Goal: Communication & Community: Answer question/provide support

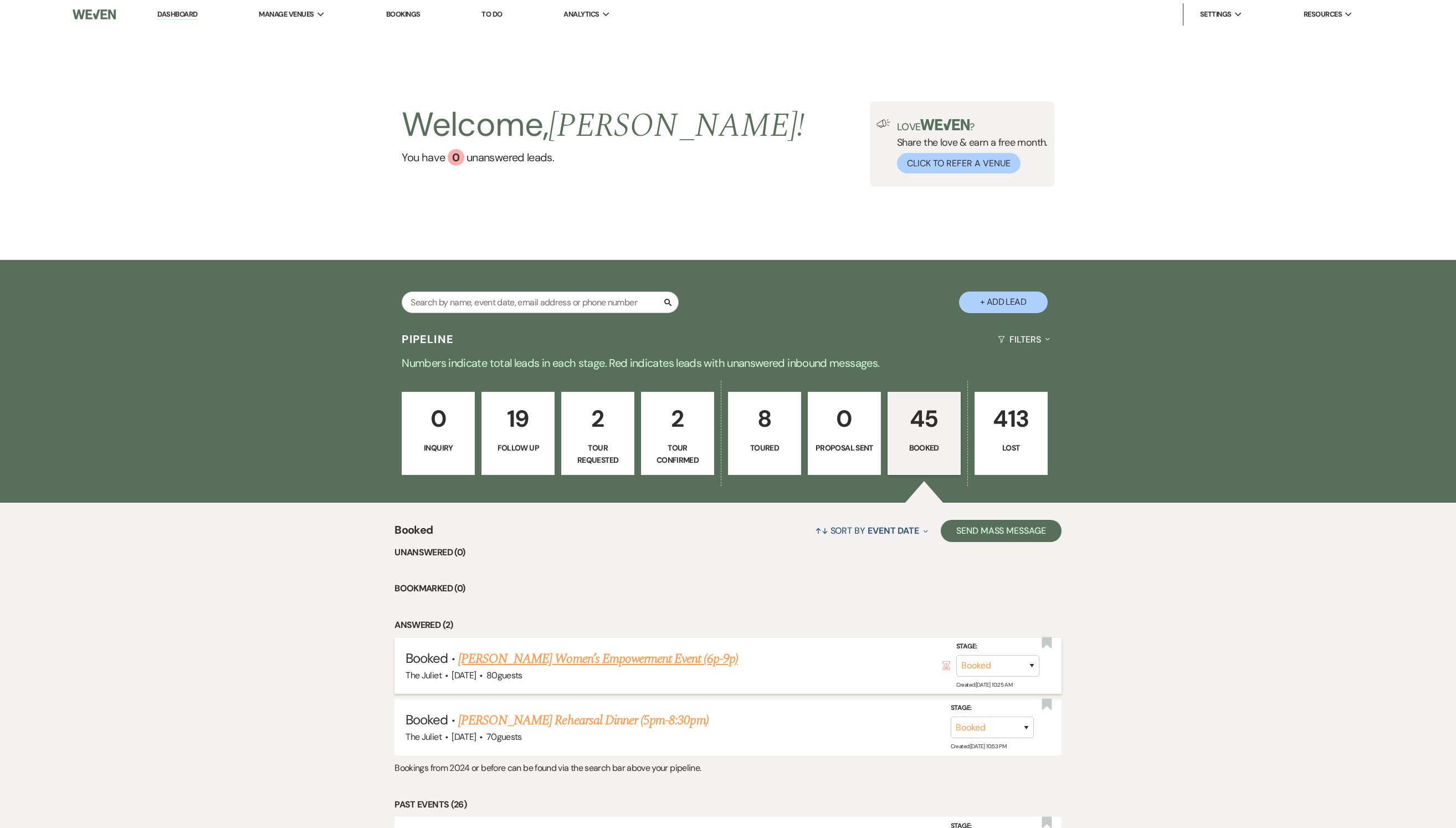
click at [591, 669] on link "[PERSON_NAME] Women’s Empowerment Event (6p-9p)" at bounding box center [598, 658] width 280 height 20
select select "5"
select select "13"
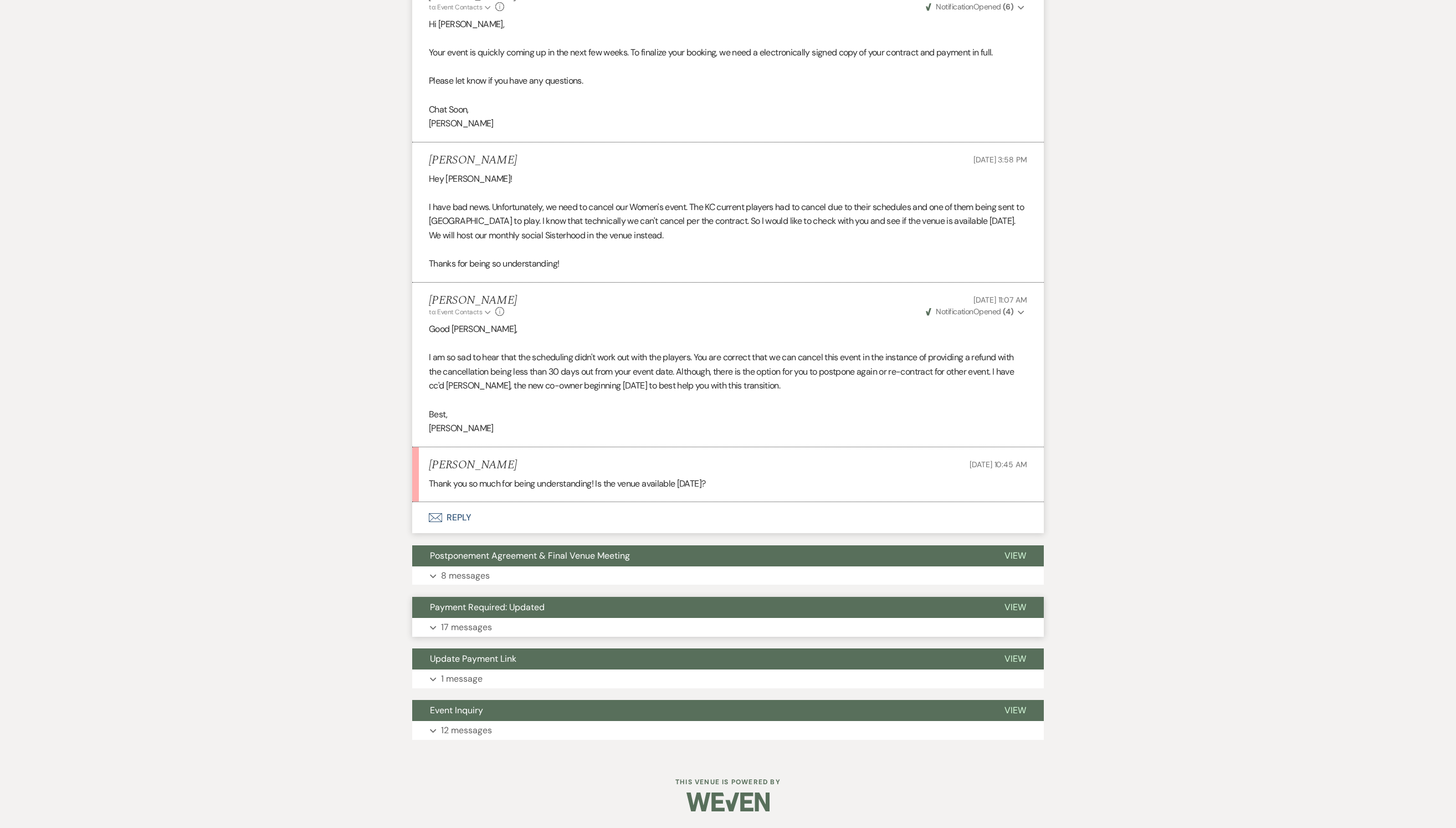
scroll to position [912, 0]
click at [461, 532] on button "Envelope Reply" at bounding box center [728, 517] width 631 height 31
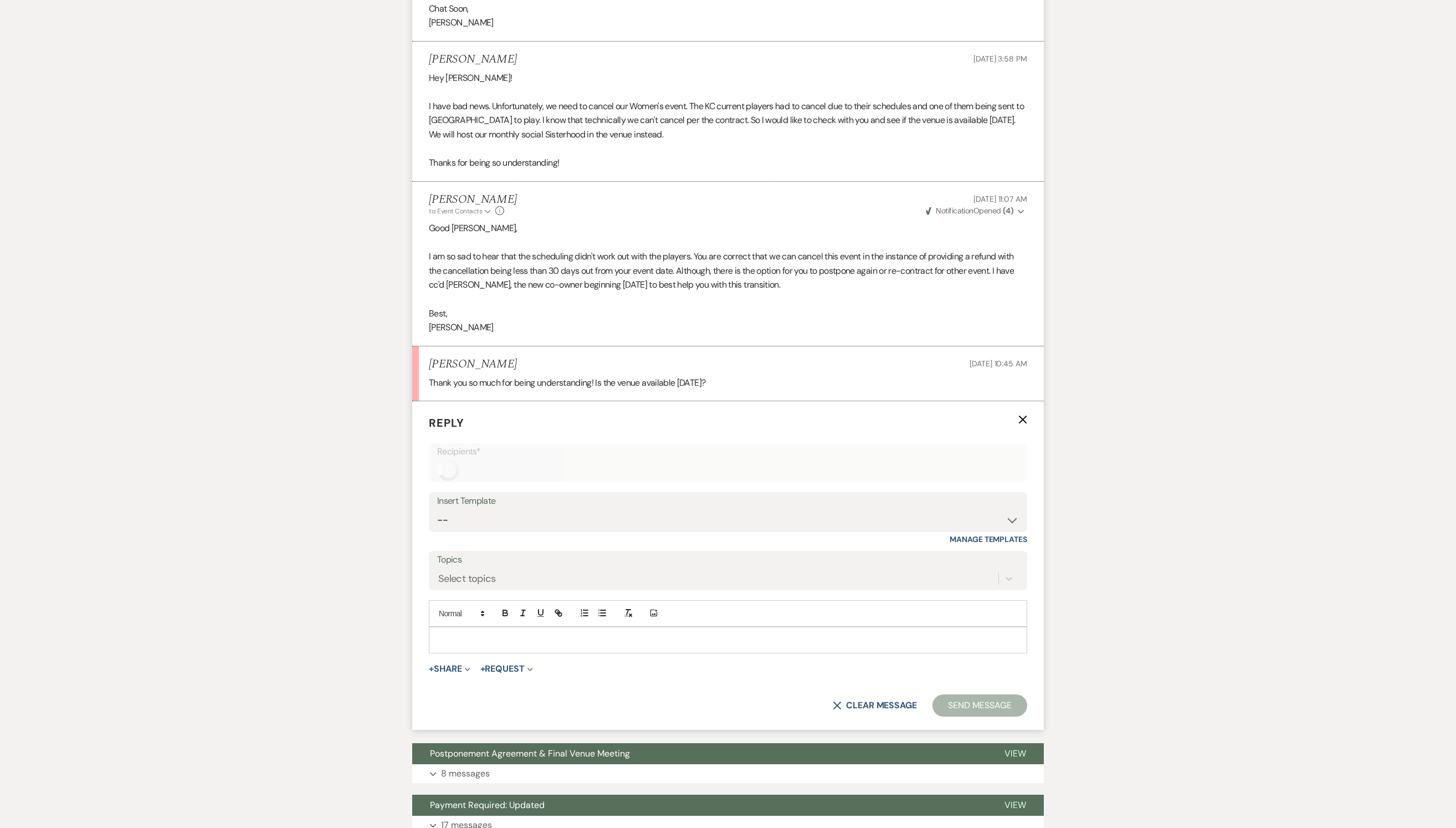
scroll to position [1190, 0]
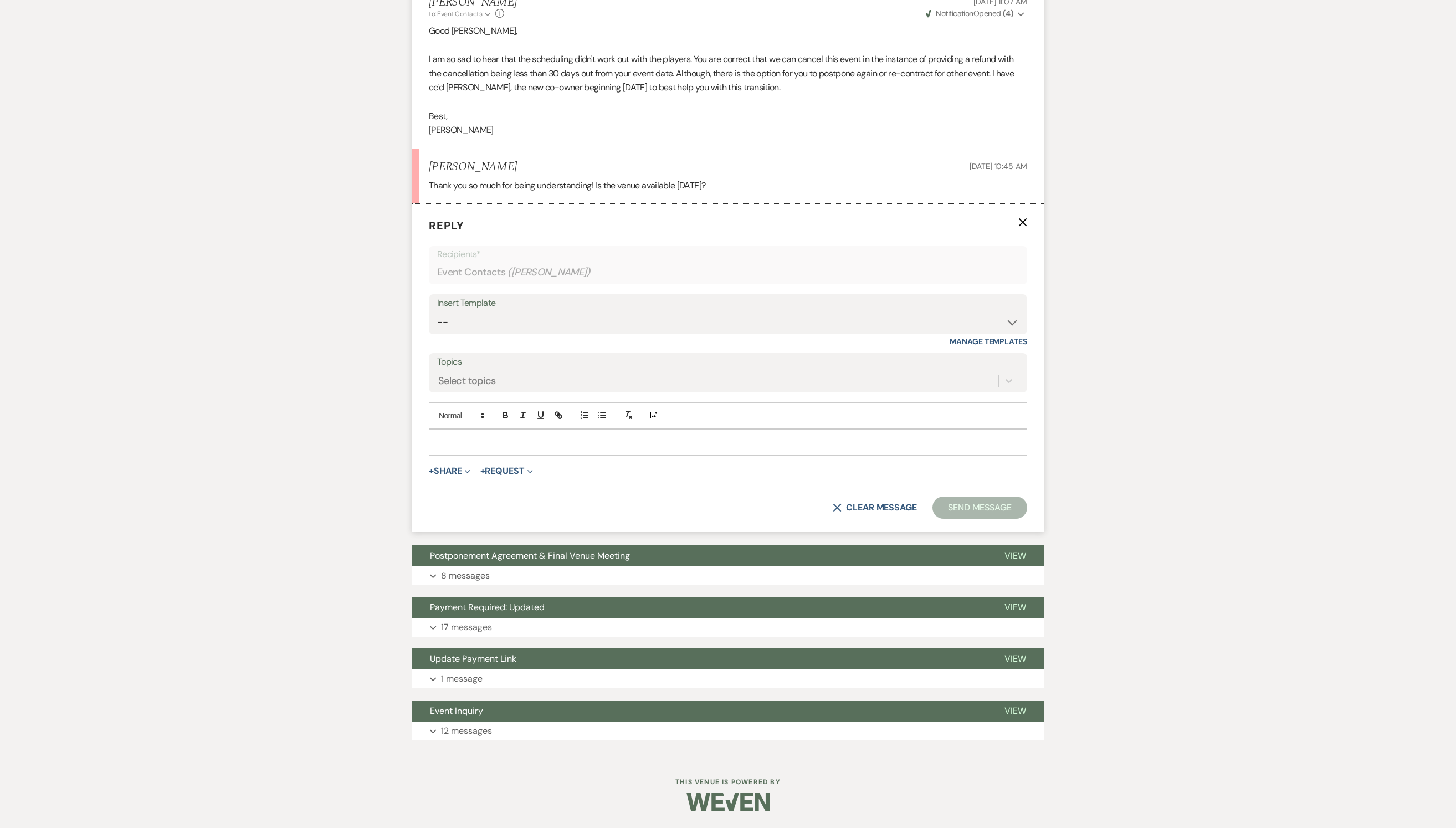
click at [537, 455] on div at bounding box center [728, 442] width 599 height 27
click at [534, 448] on p at bounding box center [728, 442] width 580 height 12
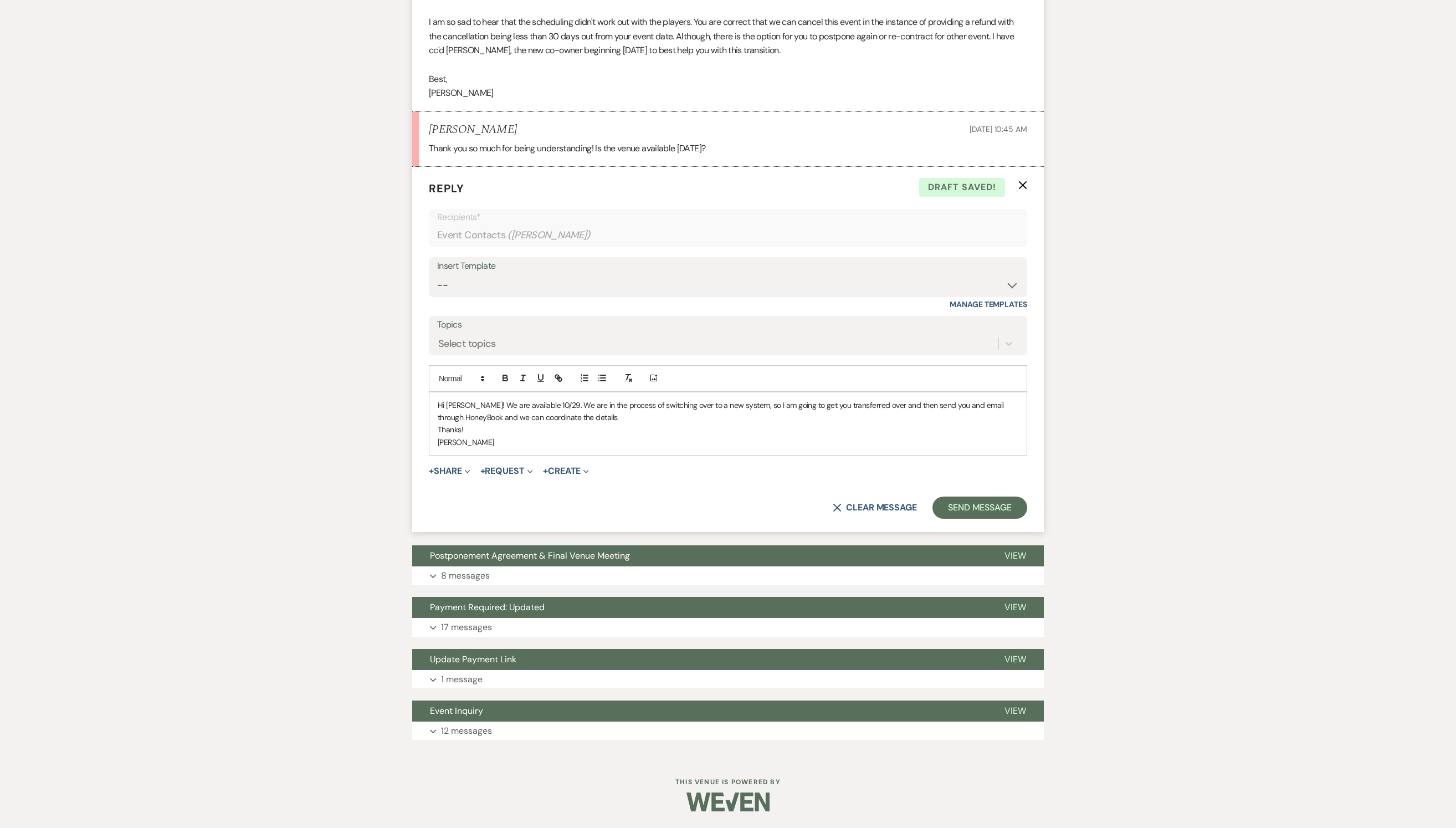
click at [518, 424] on p "Hi [PERSON_NAME]! We are available 10/29. We are in the process of switching ov…" at bounding box center [728, 412] width 580 height 25
click at [783, 424] on p "Hi [PERSON_NAME]! We are available 10/29. We are in the process of switching ov…" at bounding box center [728, 412] width 580 height 25
click at [771, 424] on p "Hi [PERSON_NAME]! We are available 10/29. We are in the process of switching ov…" at bounding box center [728, 412] width 580 height 25
click at [957, 519] on button "Send Message" at bounding box center [980, 508] width 95 height 22
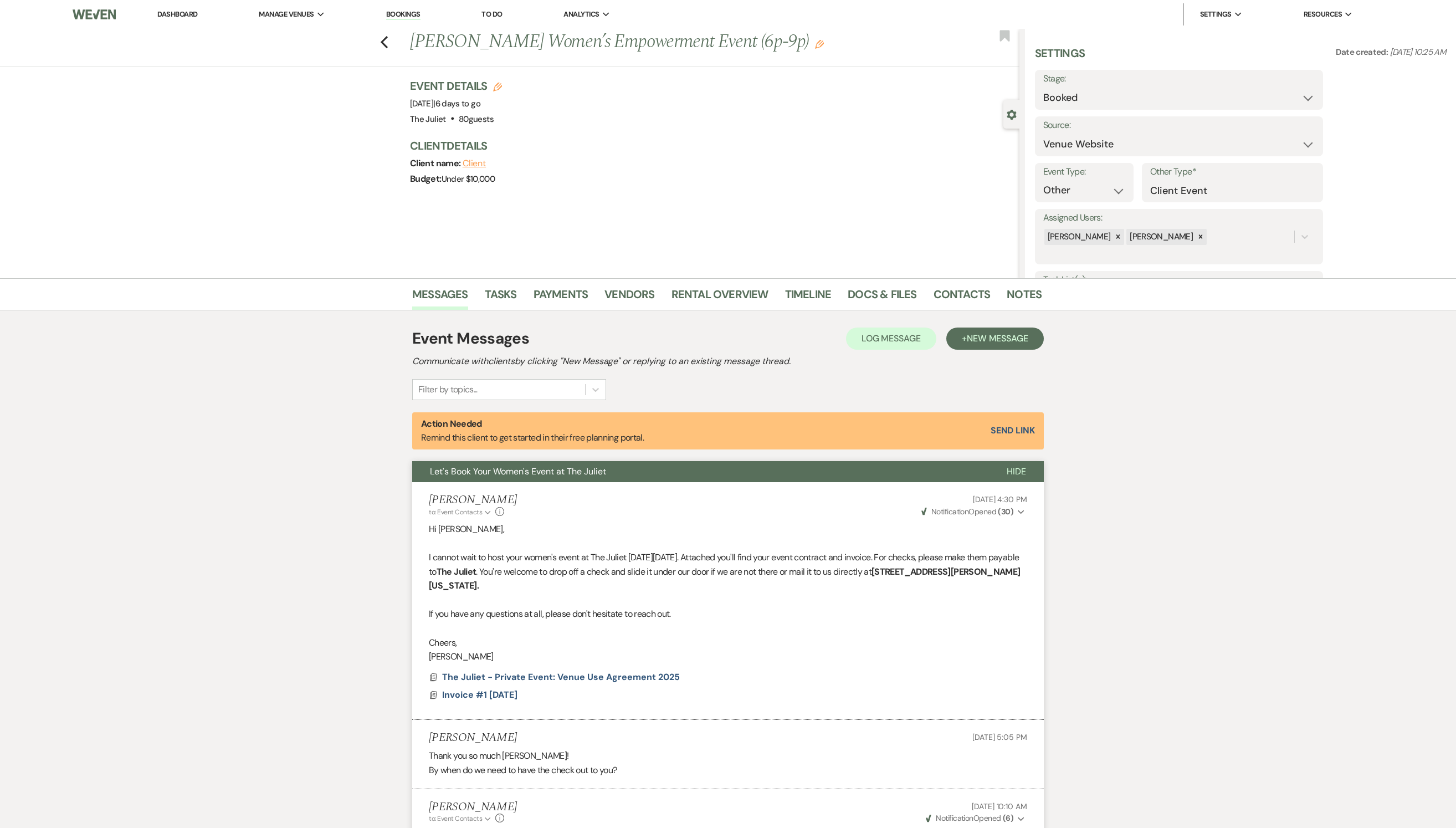
scroll to position [0, 0]
click at [387, 36] on div "Previous [PERSON_NAME] Women’s Empowerment Event (6p-9p) Edit Bookmark" at bounding box center [506, 48] width 1025 height 39
click at [388, 40] on icon "Previous" at bounding box center [384, 42] width 8 height 13
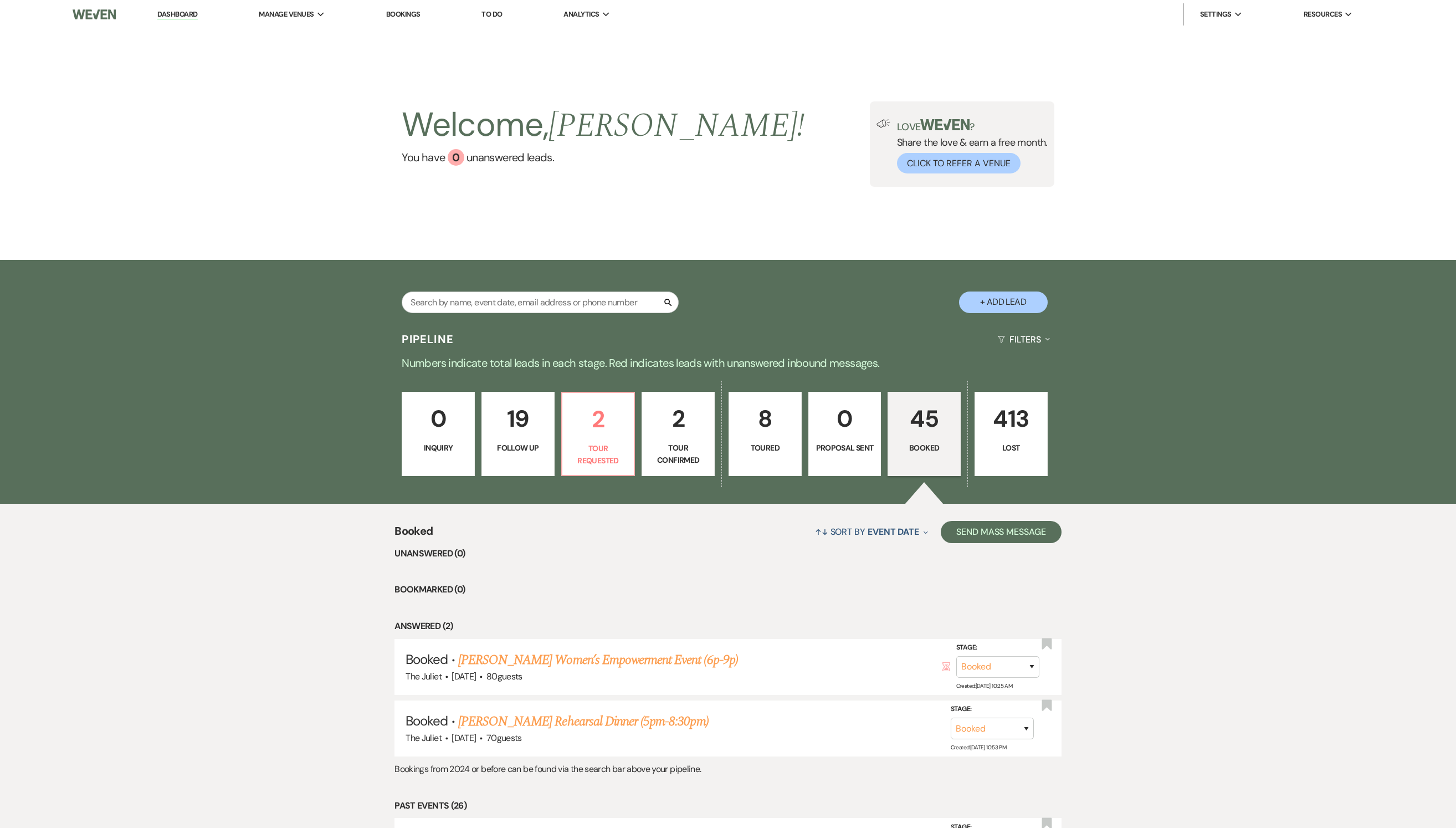
scroll to position [13, 0]
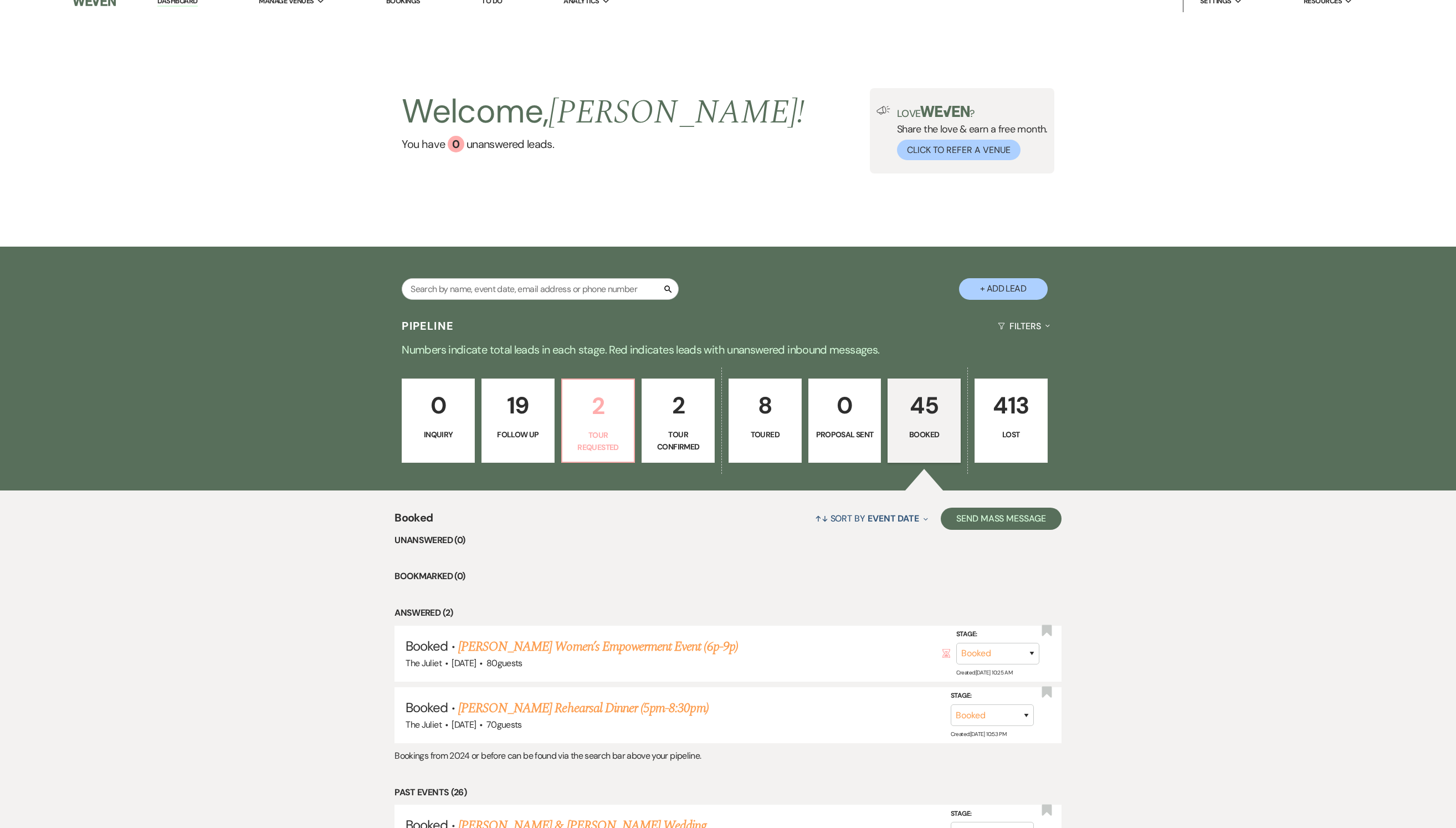
click at [588, 447] on p "Tour Requested" at bounding box center [598, 442] width 59 height 25
select select "2"
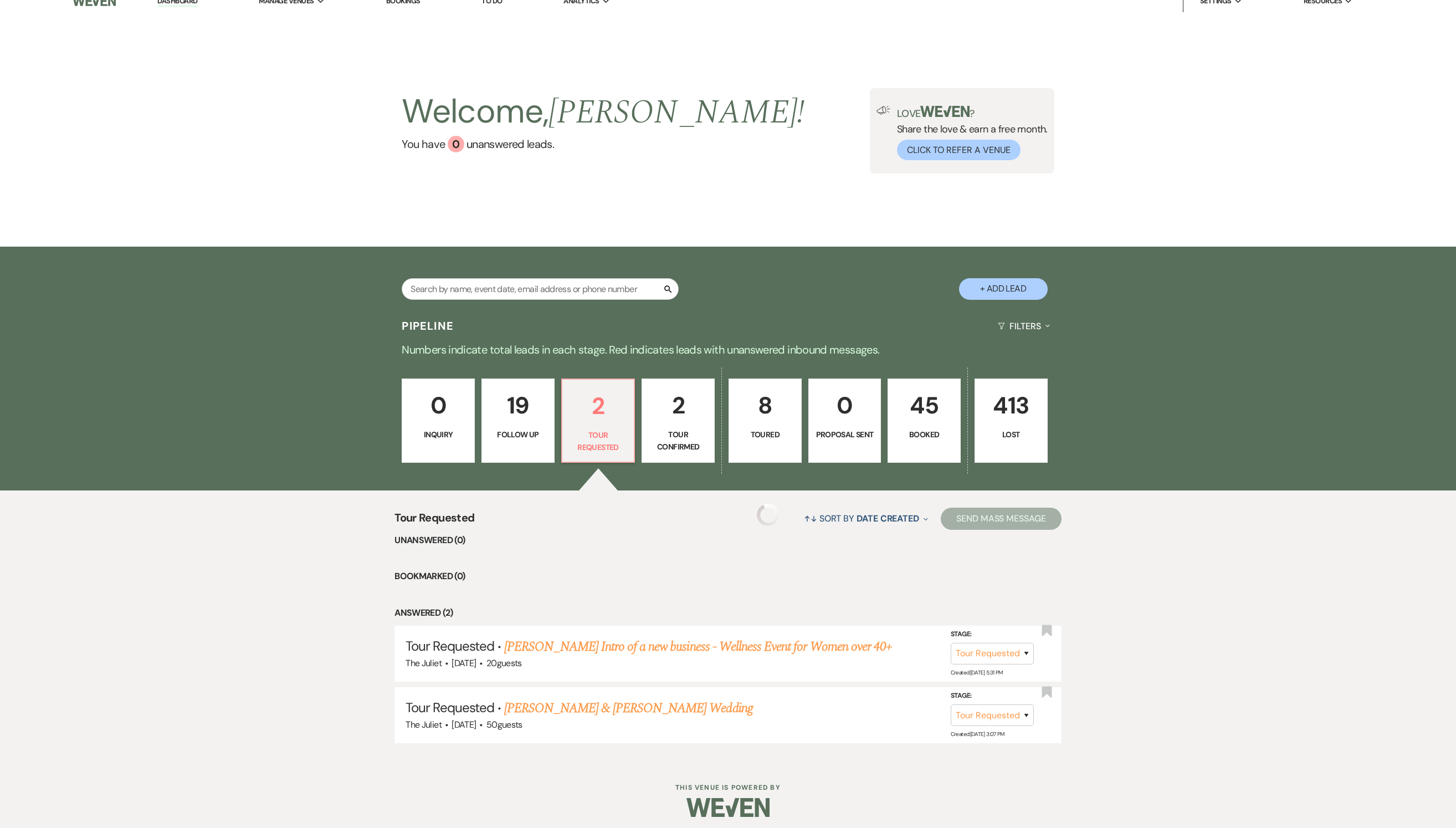
select select "2"
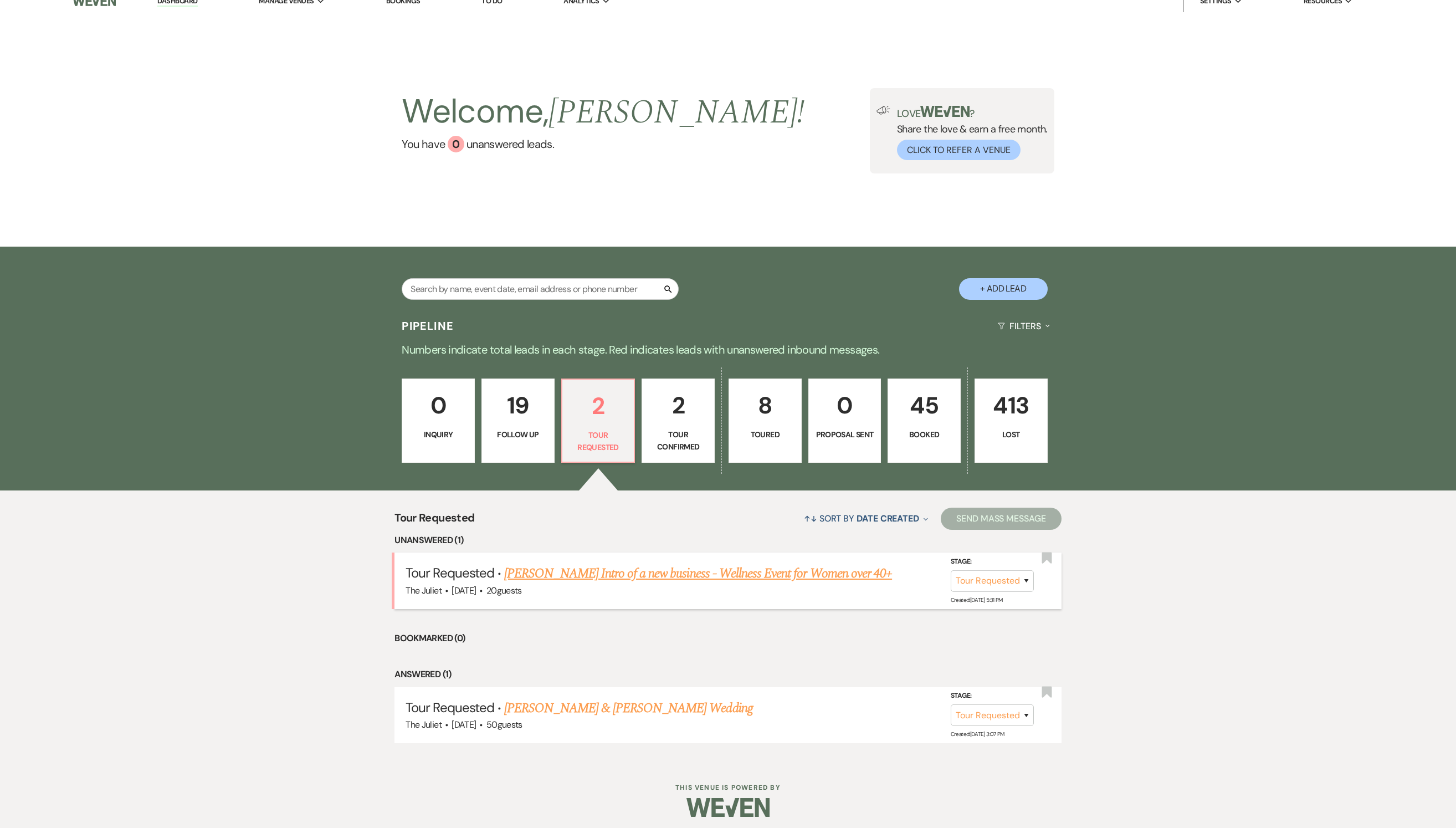
click at [593, 584] on link "[PERSON_NAME] Intro of a new business - Wellness Event for Women over 40+" at bounding box center [697, 573] width 388 height 20
select select "2"
select select "5"
select select "13"
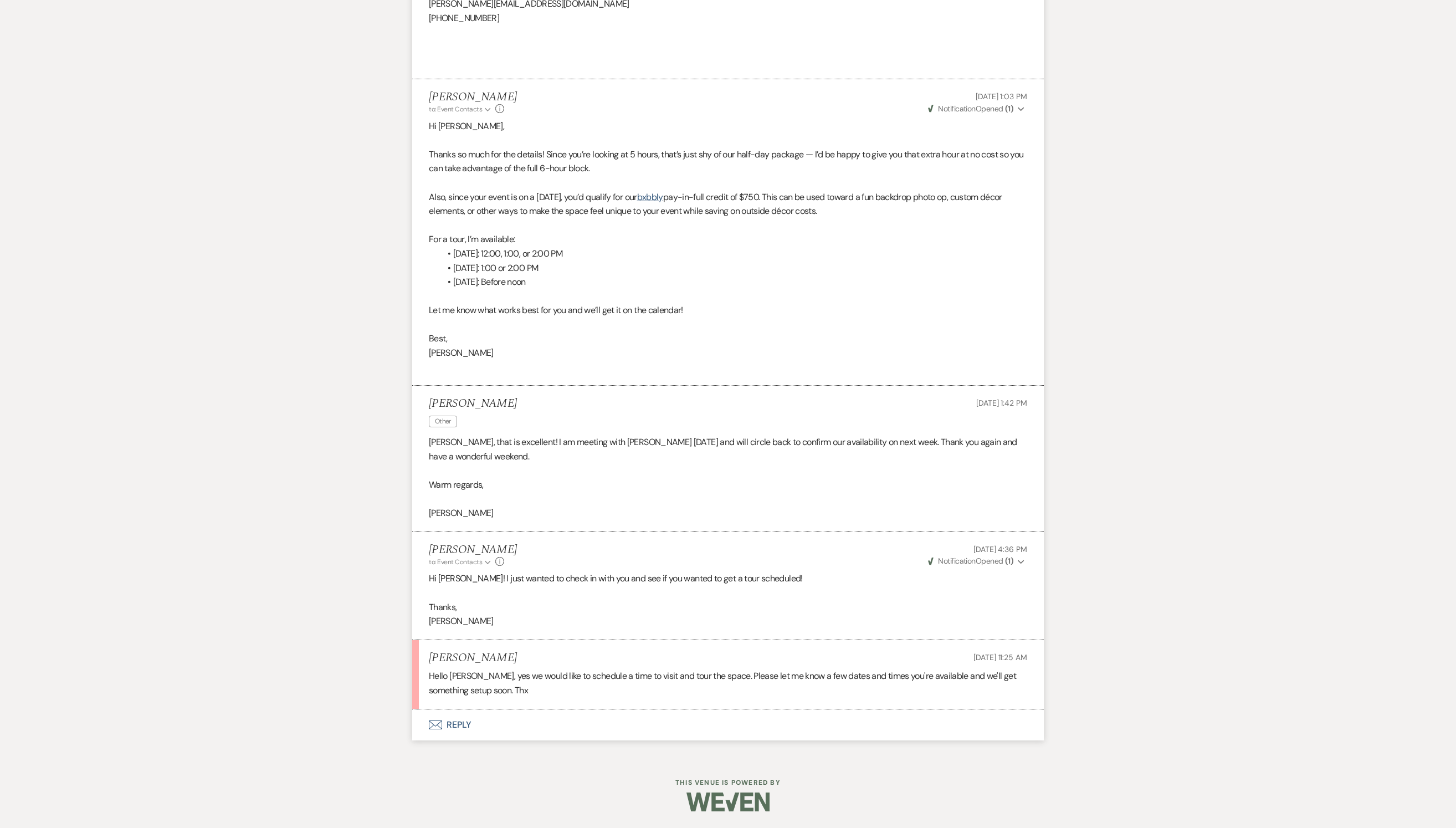
scroll to position [1380, 0]
click at [450, 726] on button "Envelope Reply" at bounding box center [728, 725] width 631 height 31
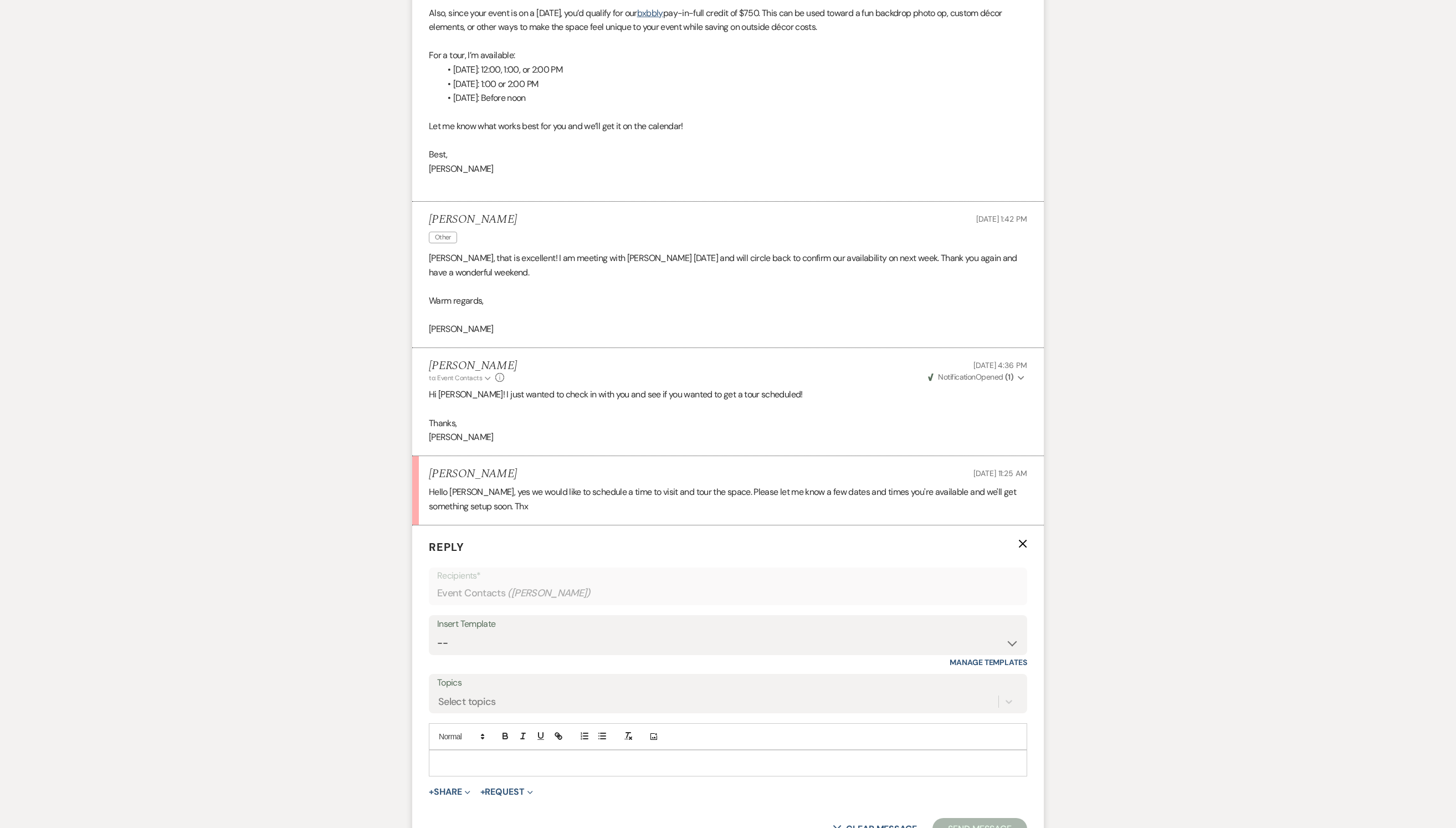
scroll to position [1719, 0]
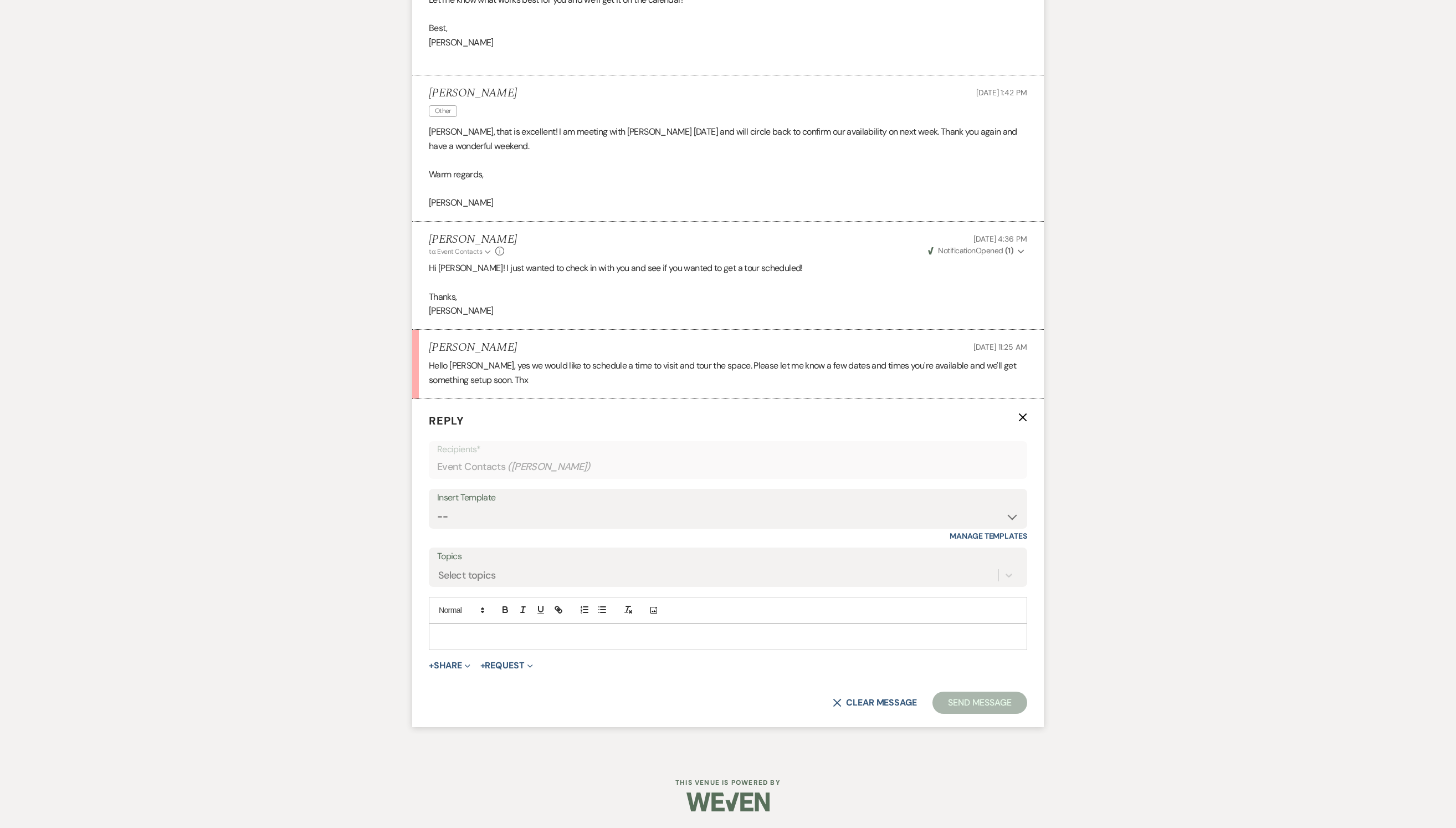
click at [487, 631] on p at bounding box center [728, 637] width 580 height 12
click at [561, 631] on p "I am available [DATE] at 4, 4:30, 5:30." at bounding box center [728, 637] width 580 height 12
click at [582, 631] on p "I am available [DATE] at 4, 4:30, 5:30." at bounding box center [728, 637] width 580 height 12
click at [769, 632] on p "I am available [DATE] at 4, 4:30, or 5:30." at bounding box center [728, 637] width 580 height 12
click at [972, 694] on button "Send Message" at bounding box center [980, 703] width 95 height 22
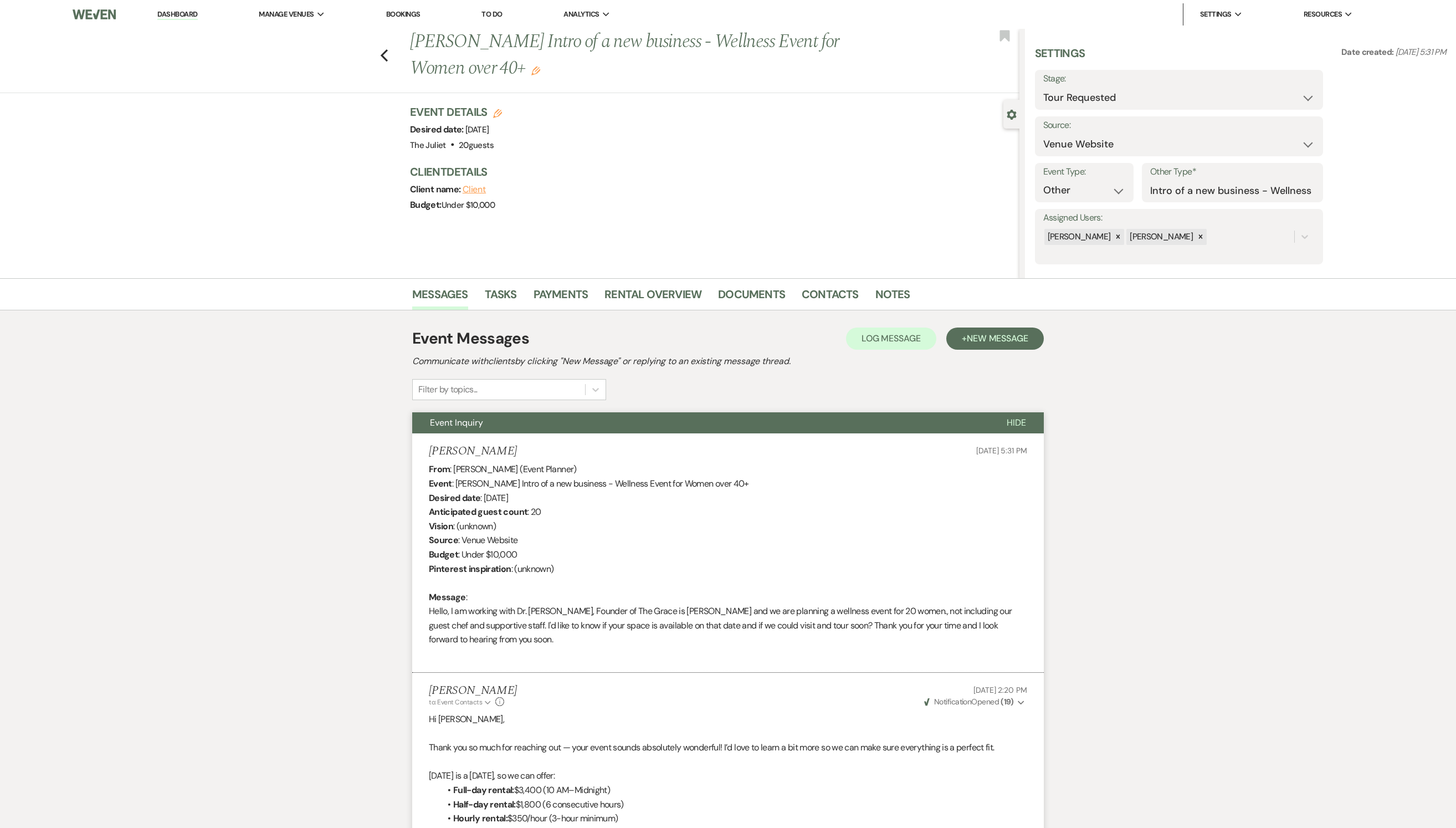
scroll to position [0, 0]
click at [388, 55] on icon "Previous" at bounding box center [384, 55] width 8 height 13
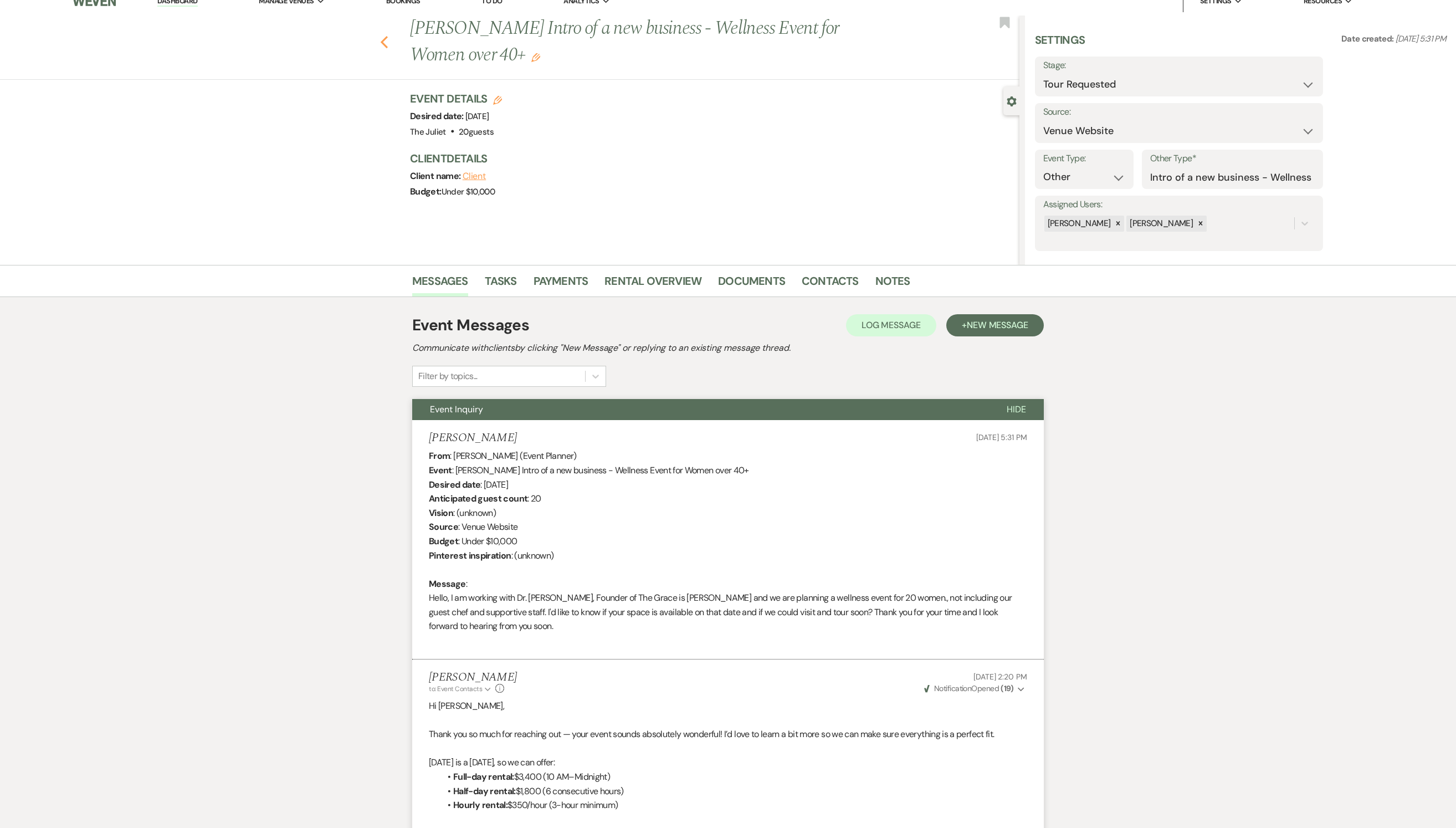
select select "2"
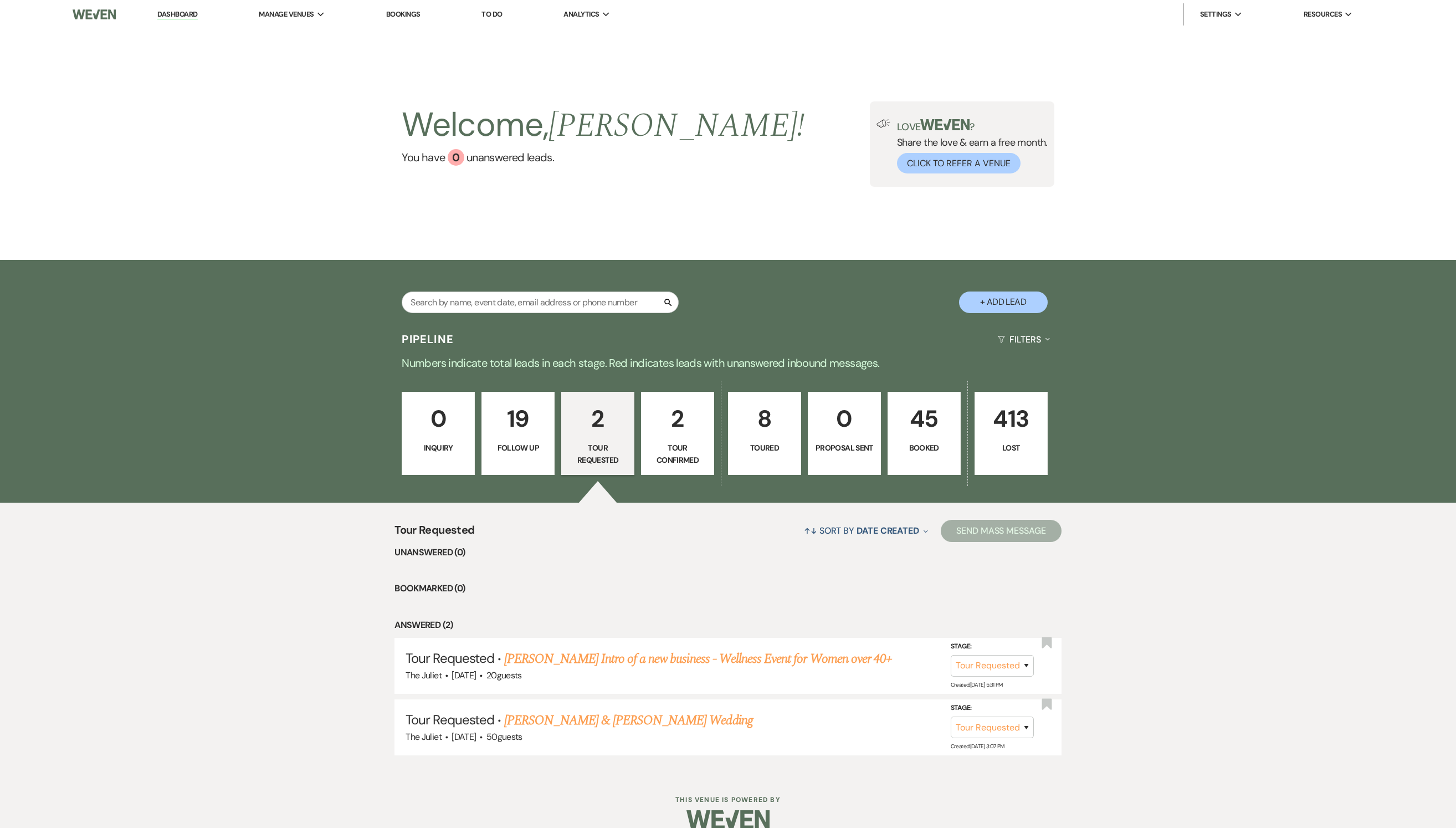
scroll to position [0, 0]
